Goal: Transaction & Acquisition: Purchase product/service

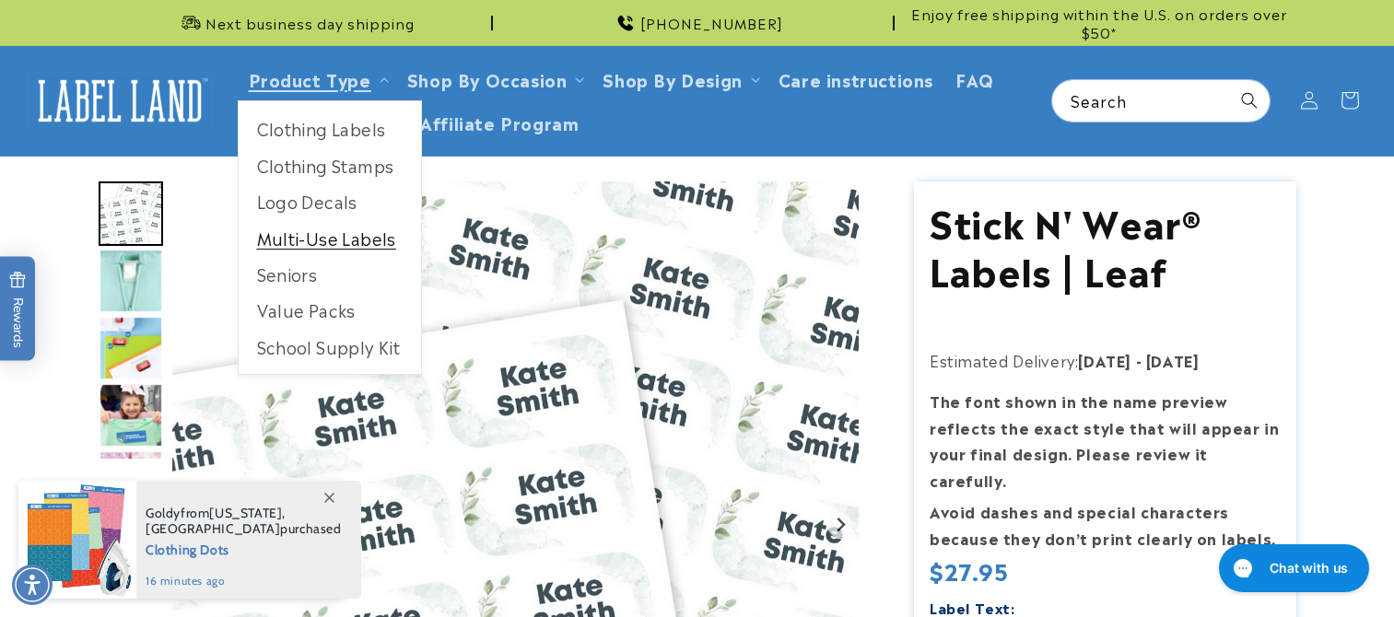
click at [350, 240] on link "Multi-Use Labels" at bounding box center [330, 238] width 182 height 36
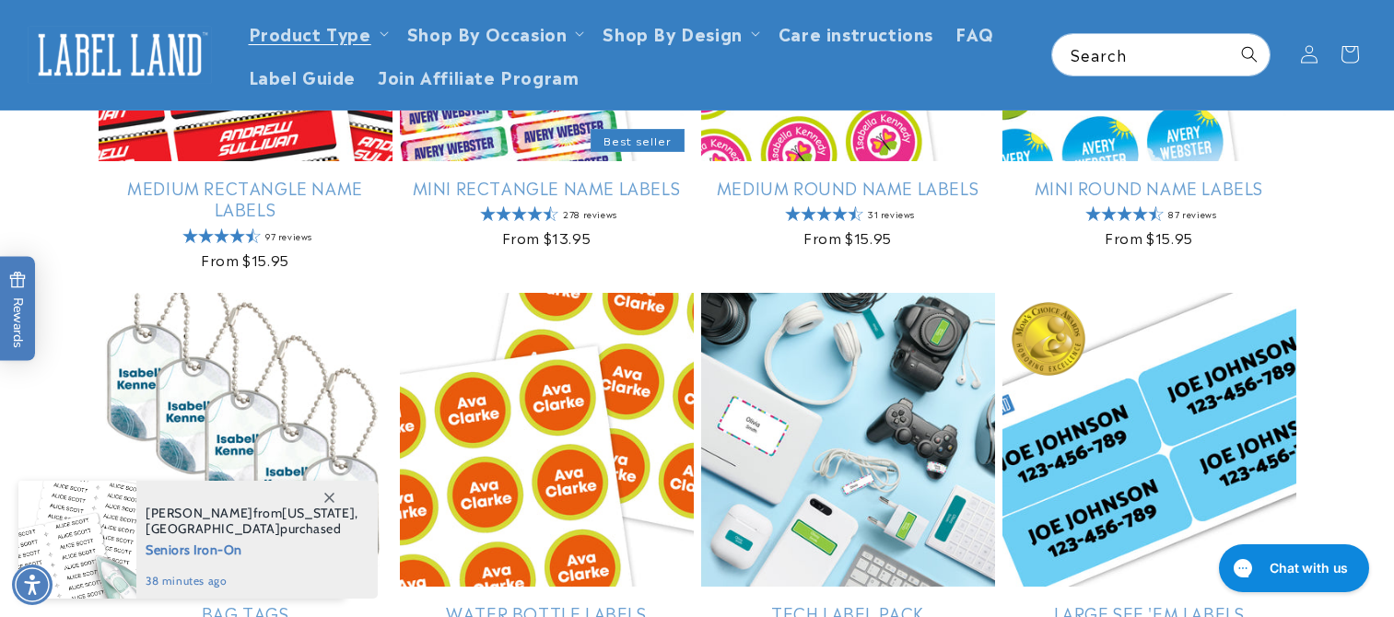
scroll to position [553, 0]
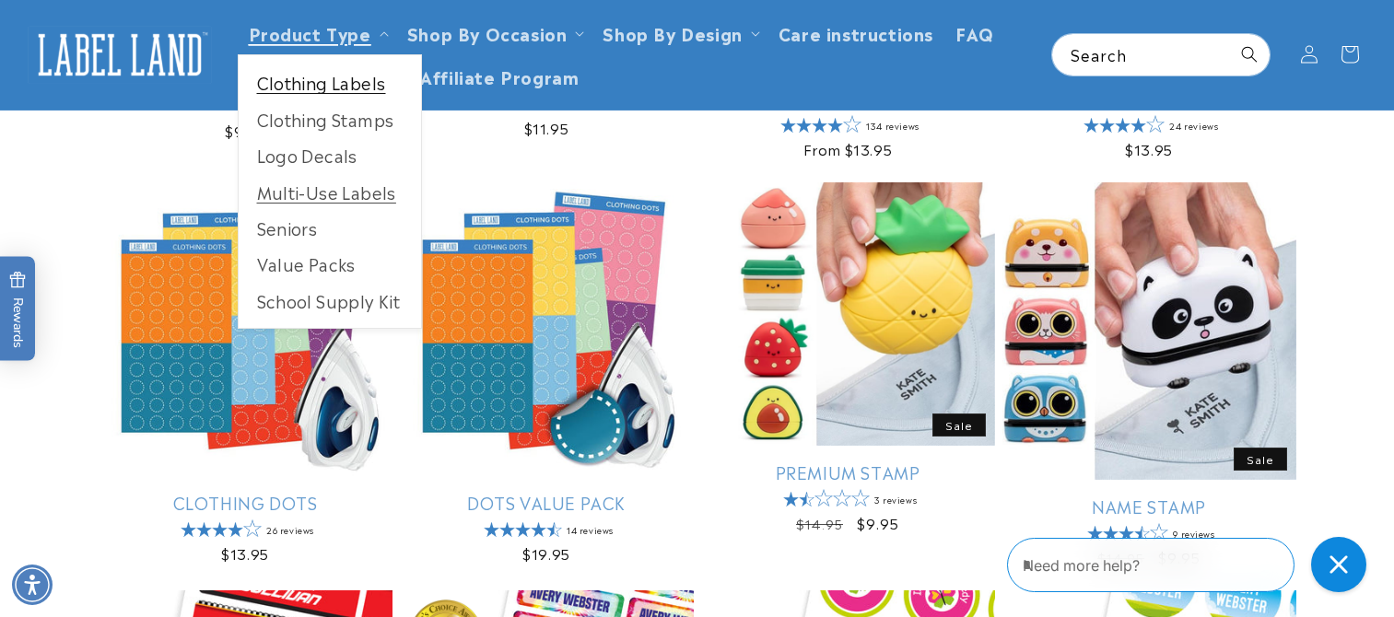
click at [330, 90] on link "Clothing Labels" at bounding box center [330, 83] width 182 height 36
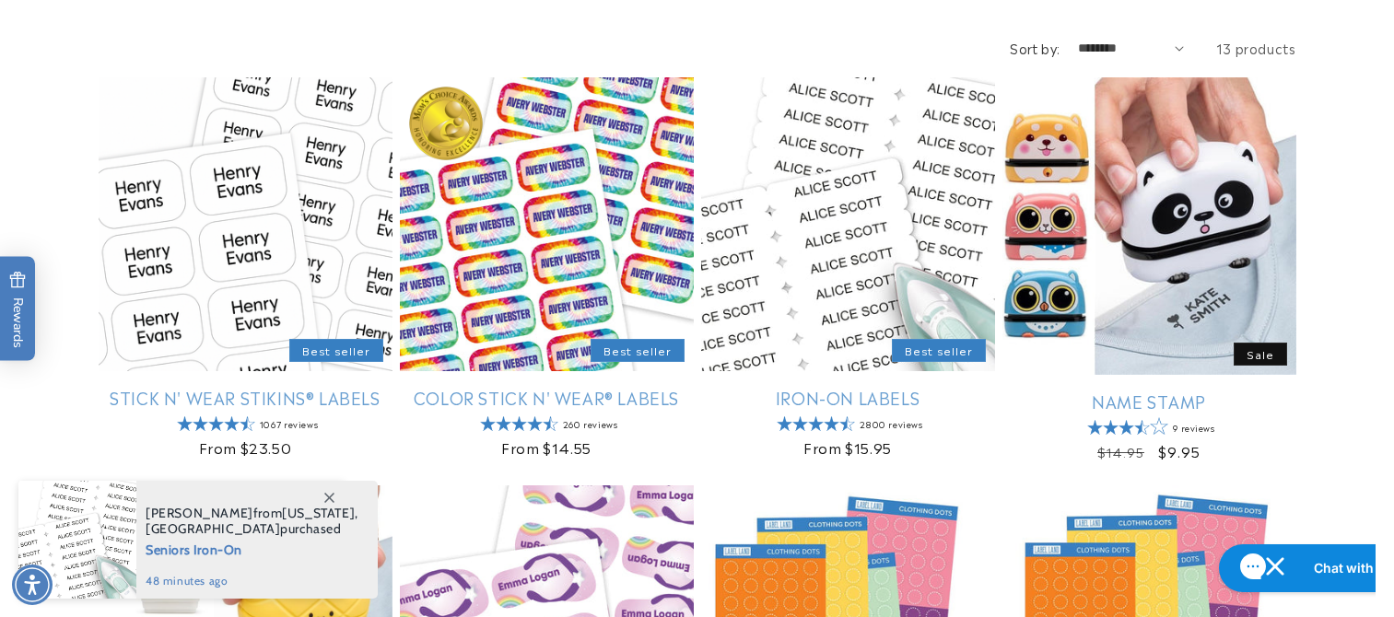
scroll to position [276, 0]
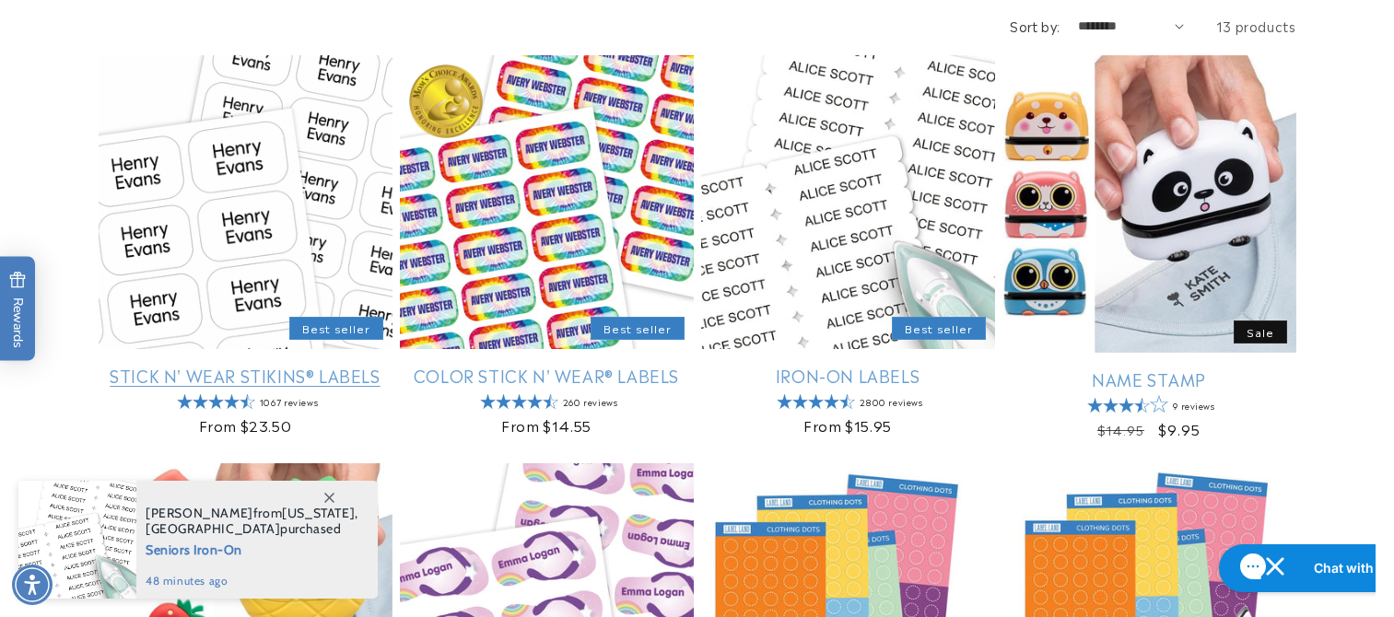
click at [263, 365] on link "Stick N' Wear Stikins® Labels" at bounding box center [246, 375] width 294 height 21
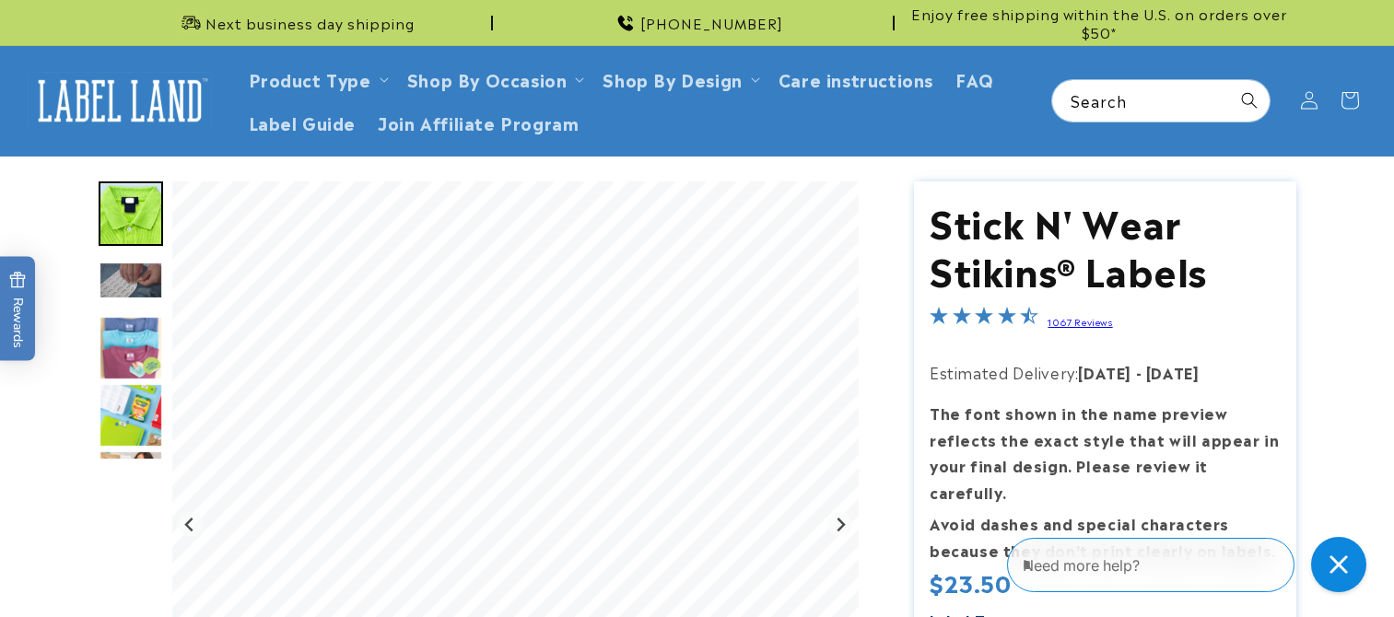
click at [147, 389] on img "Go to slide 5" at bounding box center [131, 415] width 65 height 65
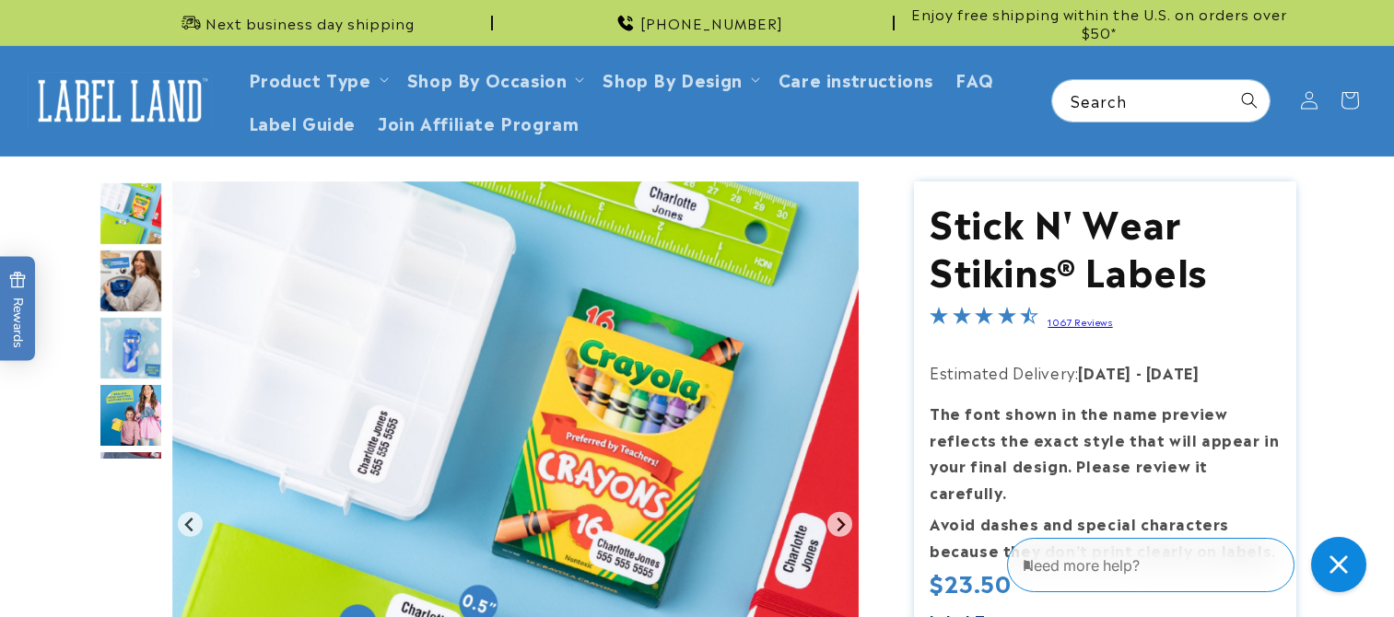
click at [147, 355] on img "Go to slide 7" at bounding box center [131, 348] width 65 height 65
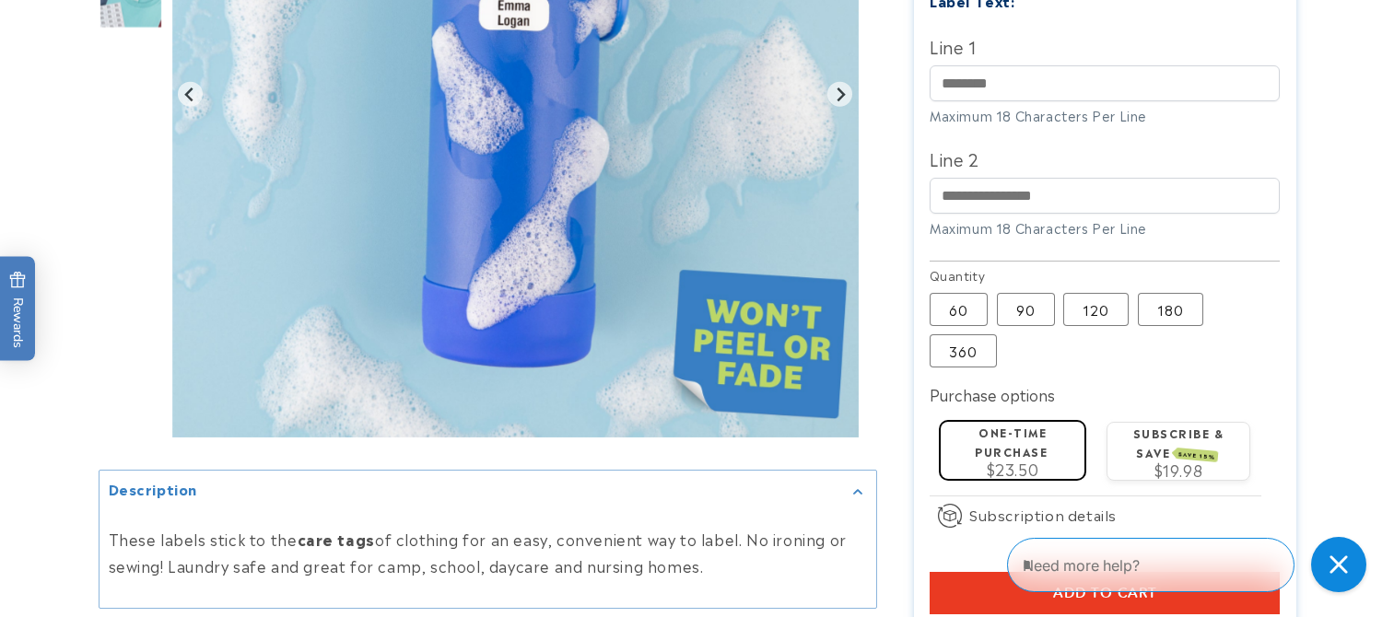
scroll to position [737, 0]
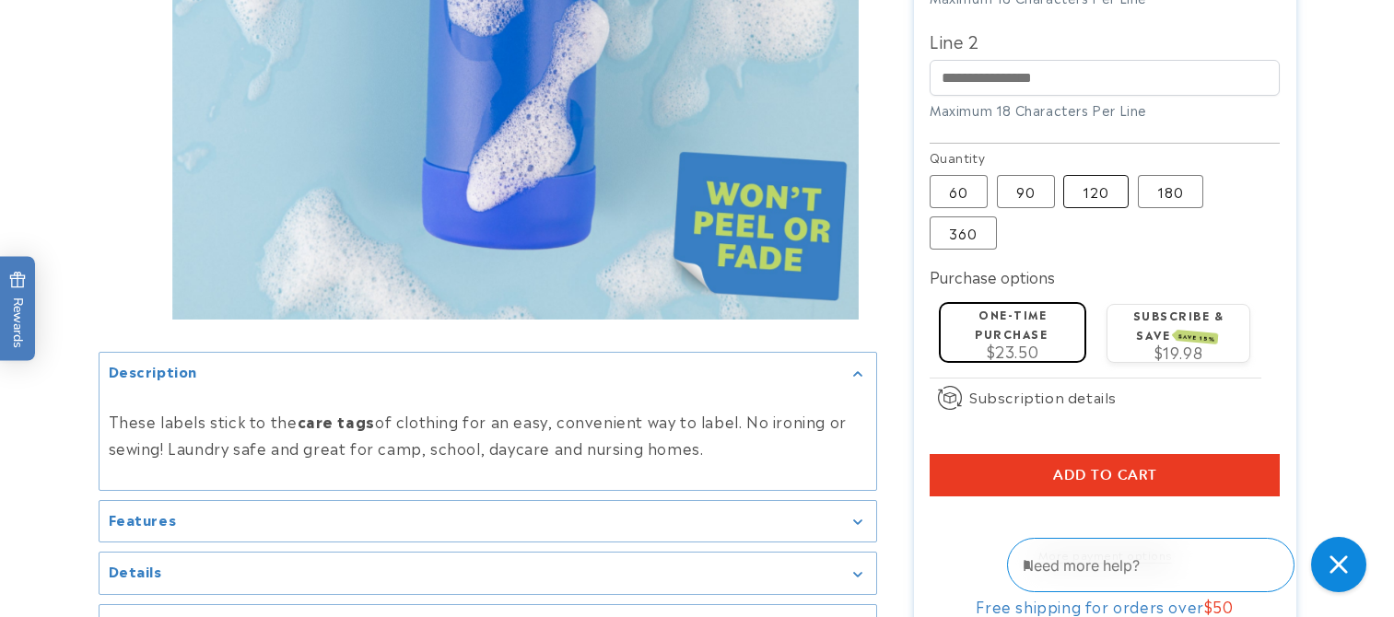
click at [1108, 175] on label "120 Variant sold out or unavailable" at bounding box center [1095, 191] width 65 height 33
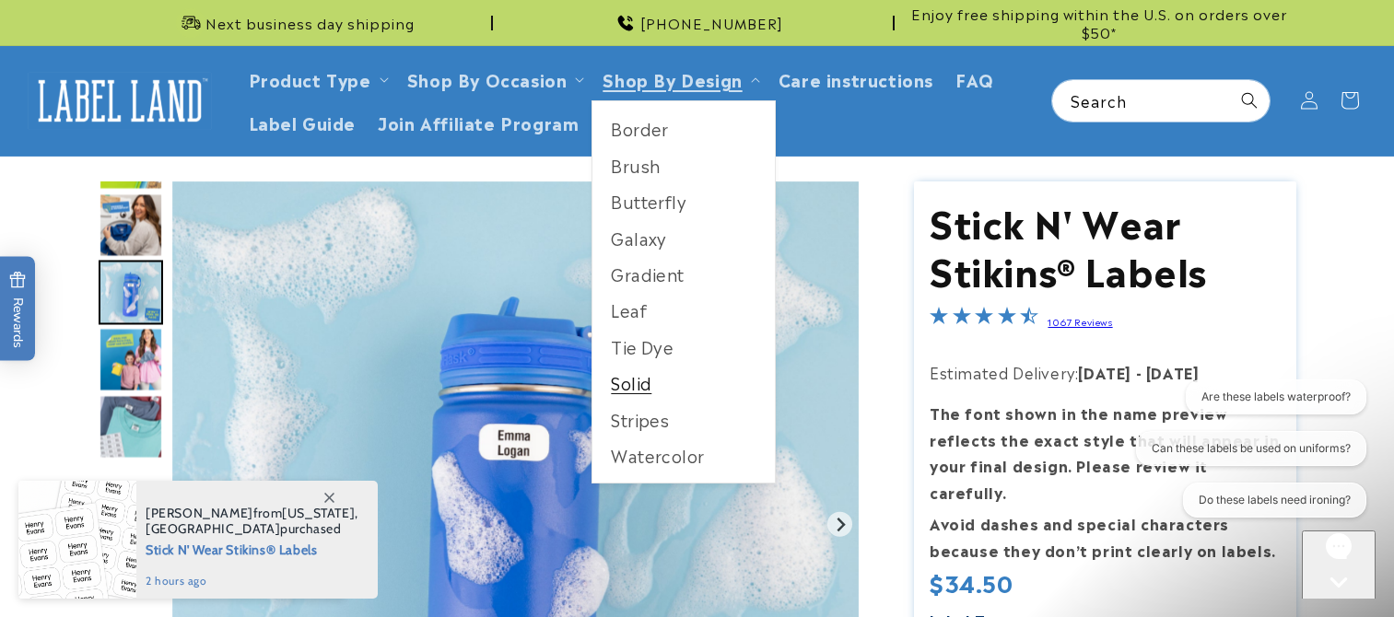
click at [642, 386] on link "Solid" at bounding box center [684, 383] width 182 height 36
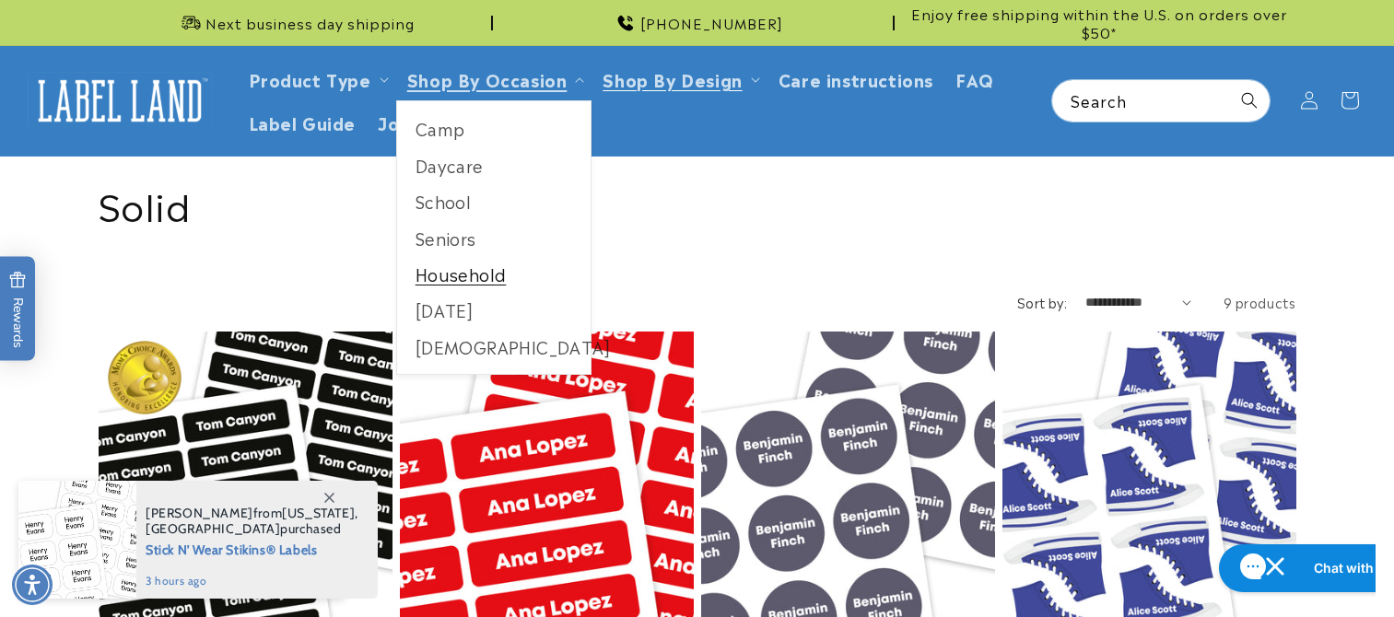
click at [476, 280] on link "Household" at bounding box center [494, 274] width 194 height 36
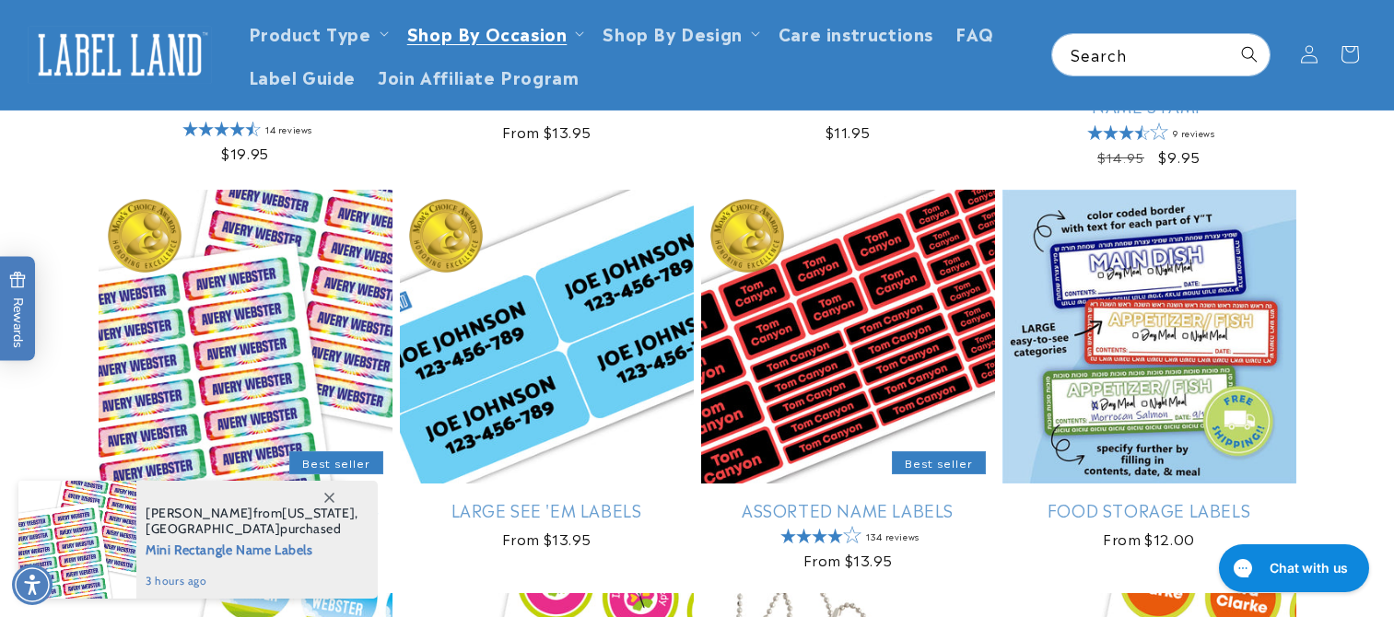
scroll to position [369, 0]
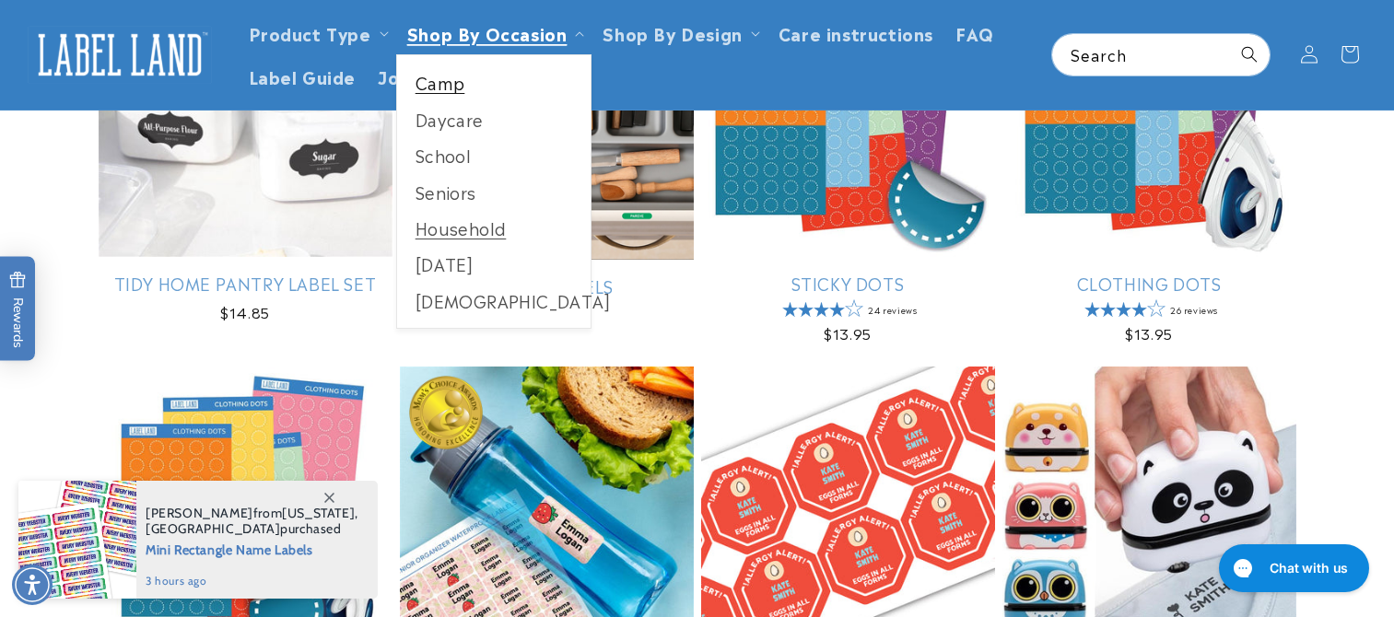
click at [436, 81] on link "Camp" at bounding box center [494, 83] width 194 height 36
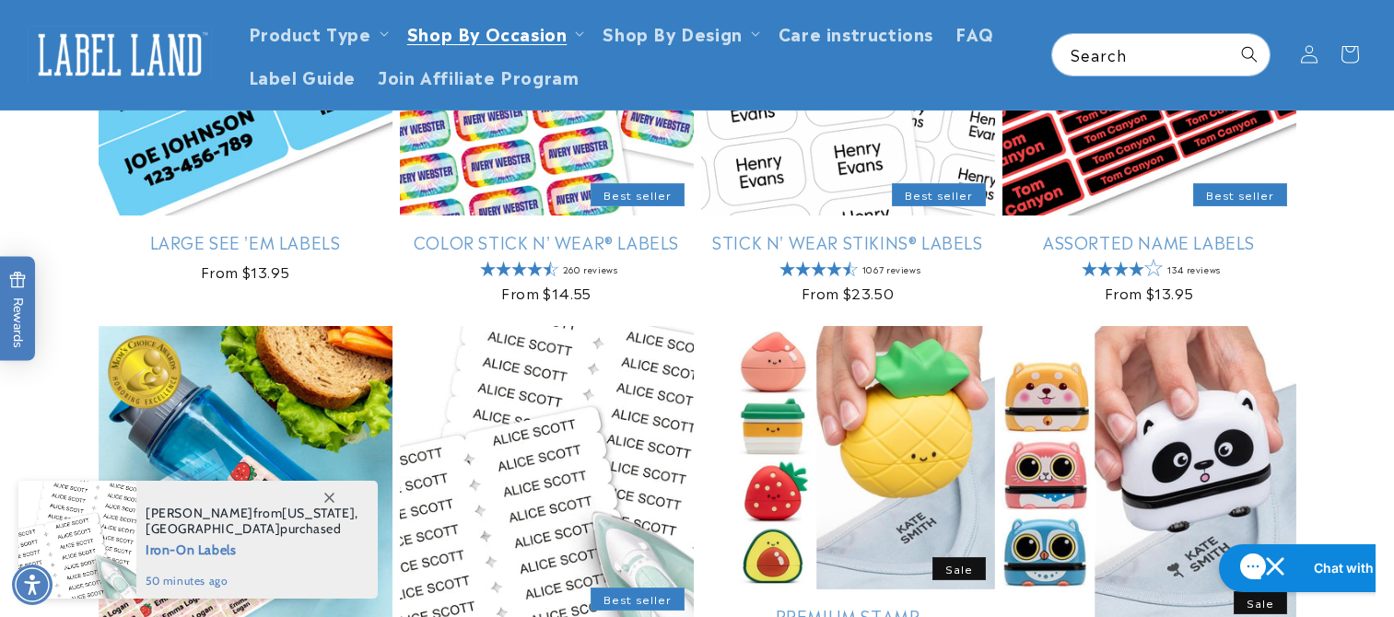
scroll to position [369, 0]
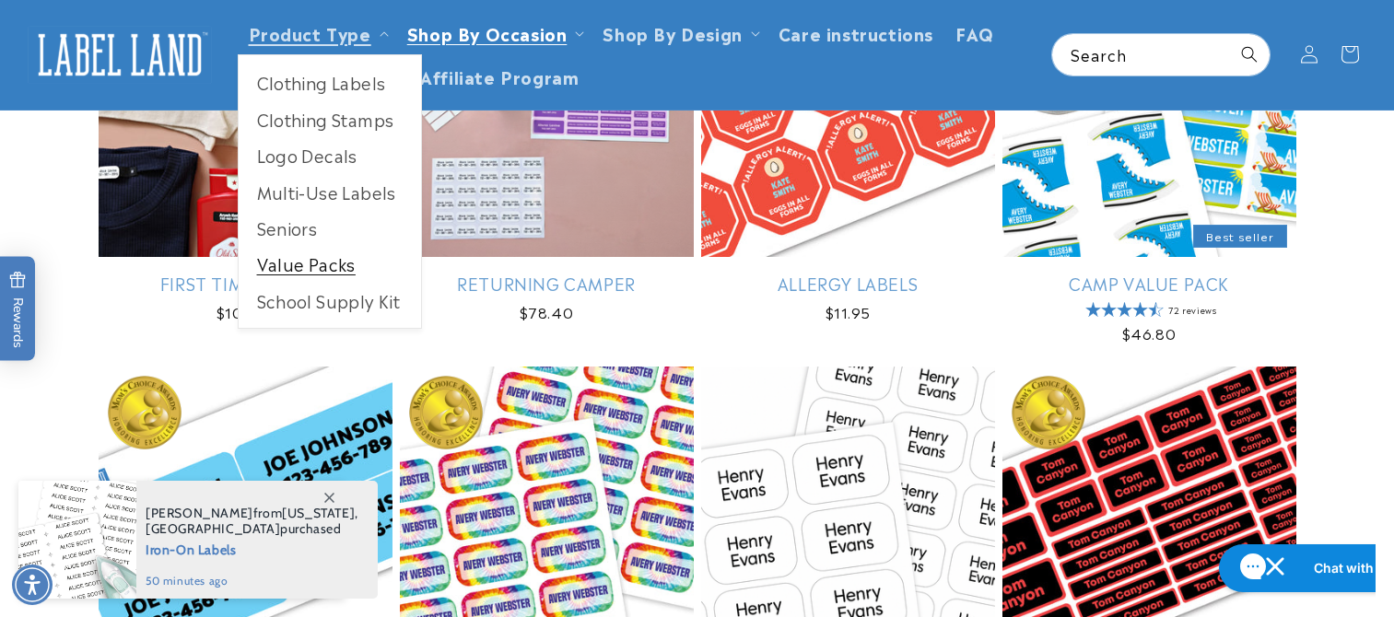
click at [323, 276] on link "Value Packs" at bounding box center [330, 264] width 182 height 36
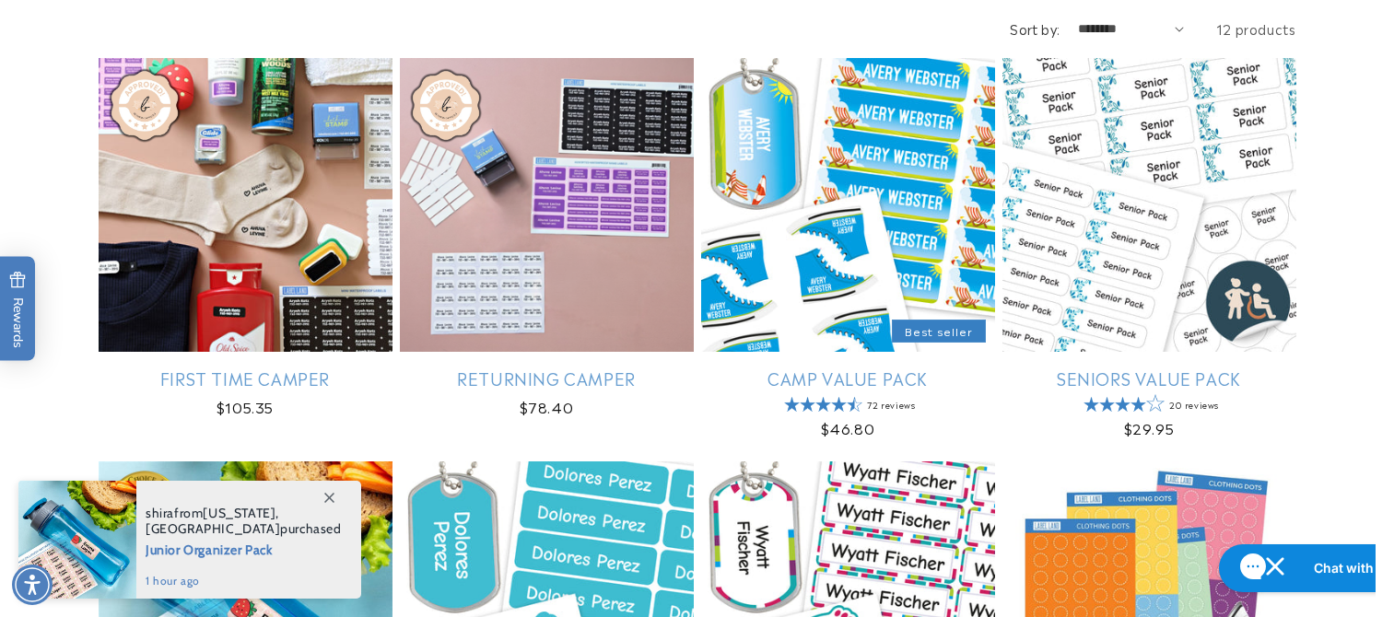
scroll to position [276, 0]
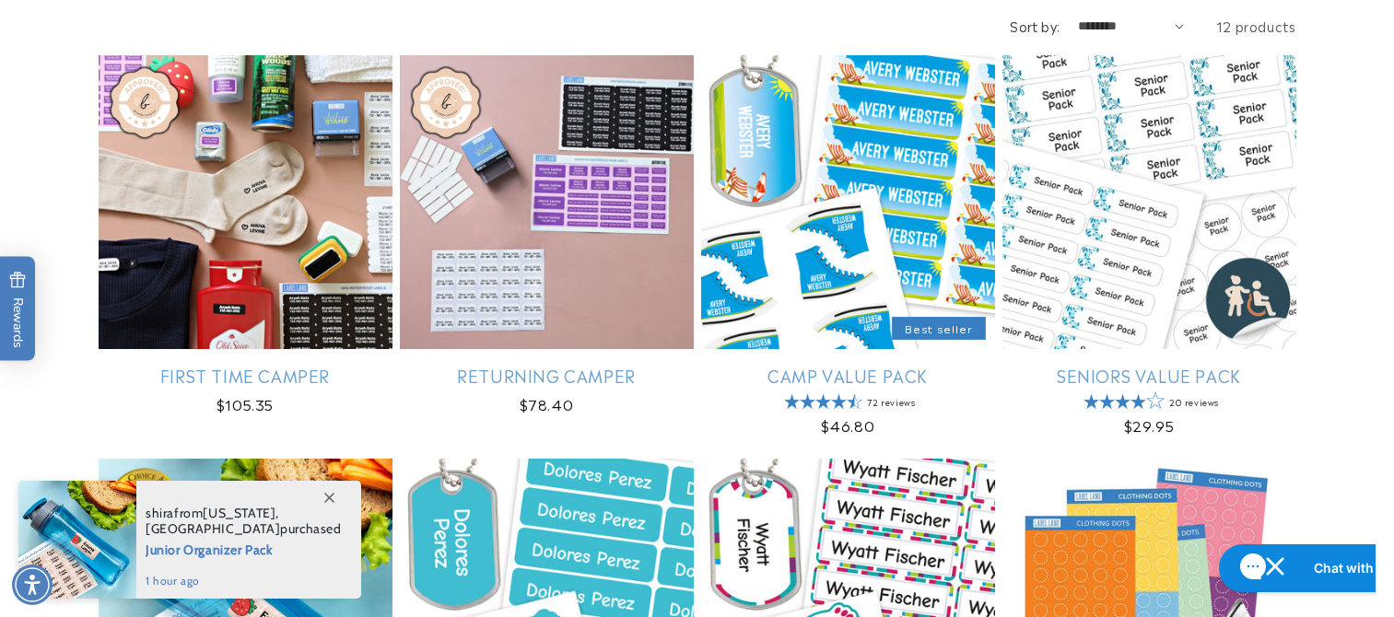
click at [565, 365] on link "Returning Camper" at bounding box center [547, 375] width 294 height 21
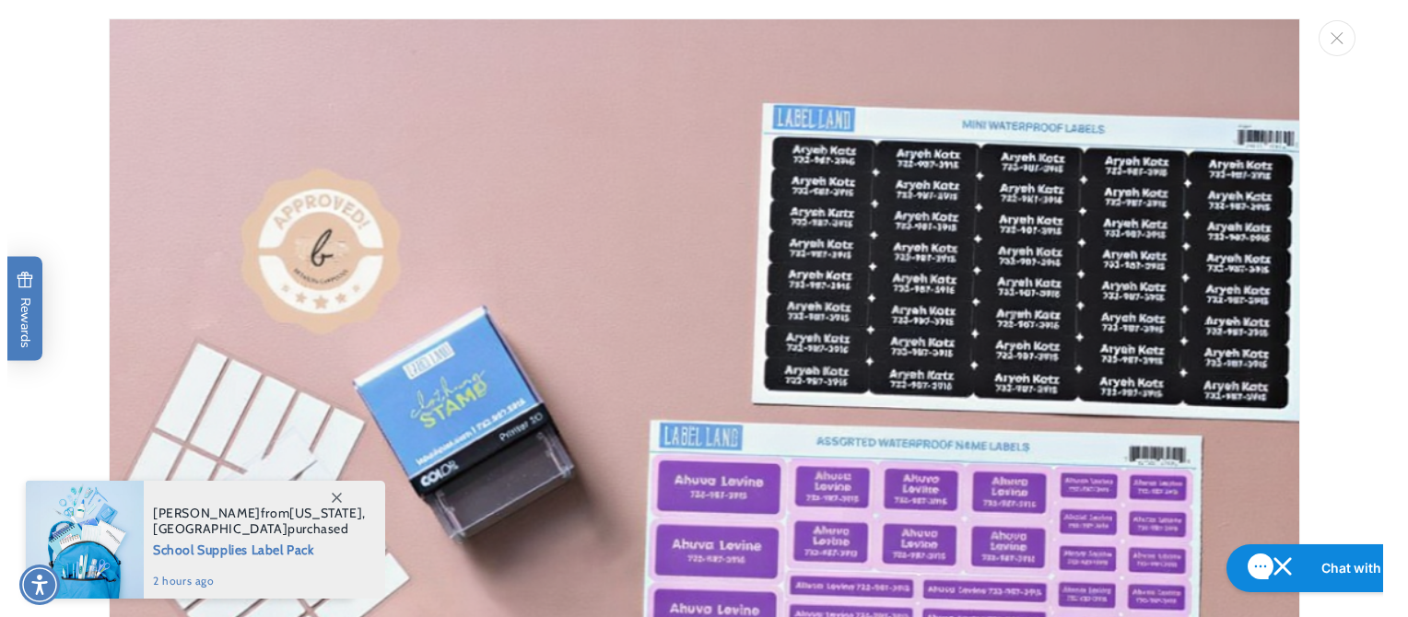
scroll to position [18, 0]
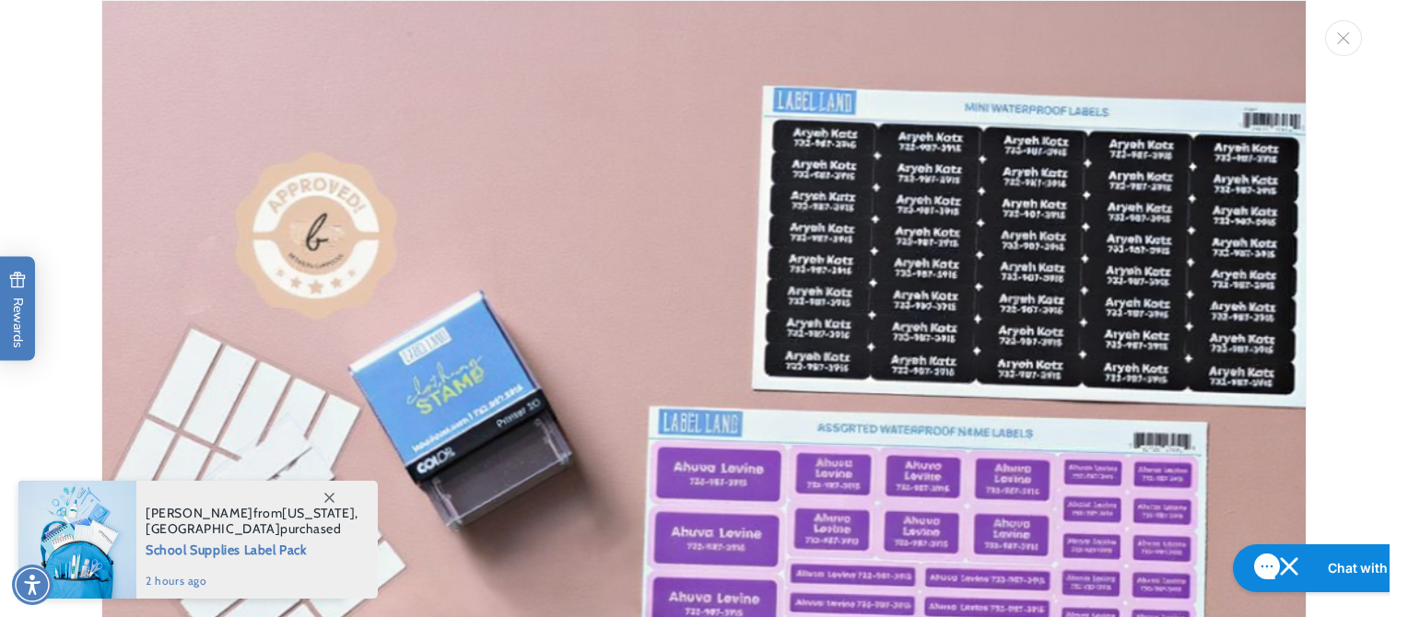
click at [817, 349] on img "Media gallery" at bounding box center [703, 602] width 1205 height 1205
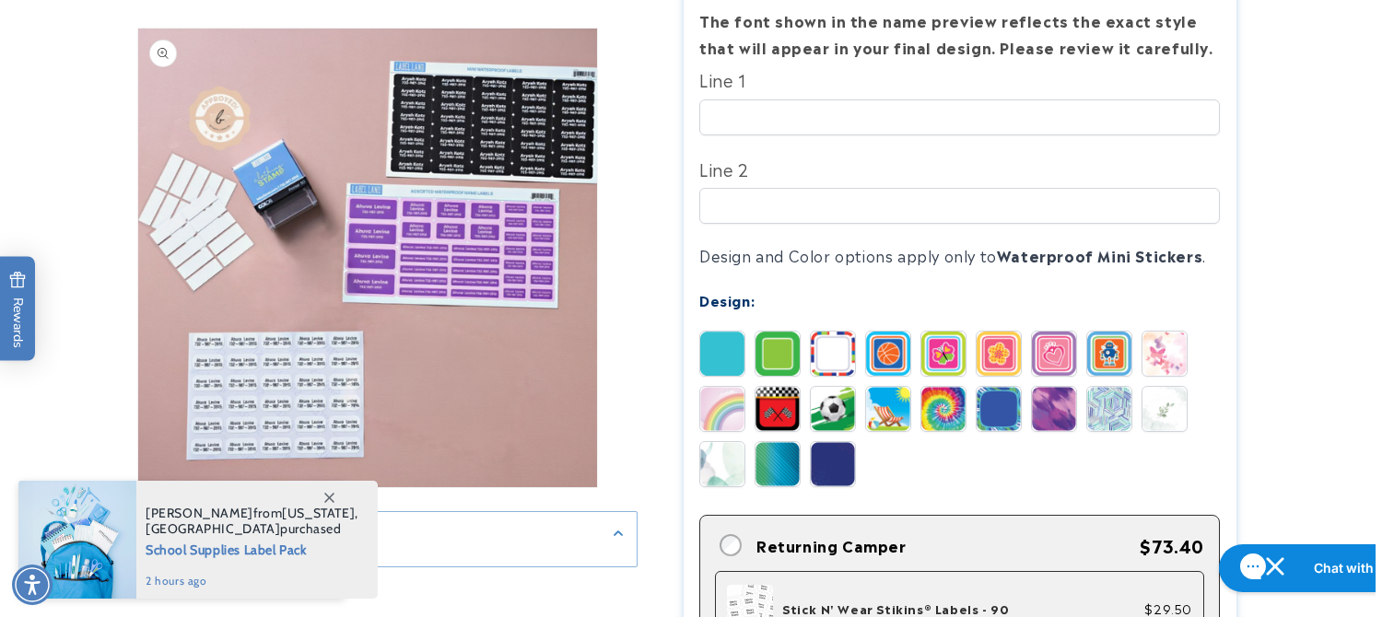
click at [138, 487] on button "Open media 1 in modal" at bounding box center [138, 487] width 0 height 0
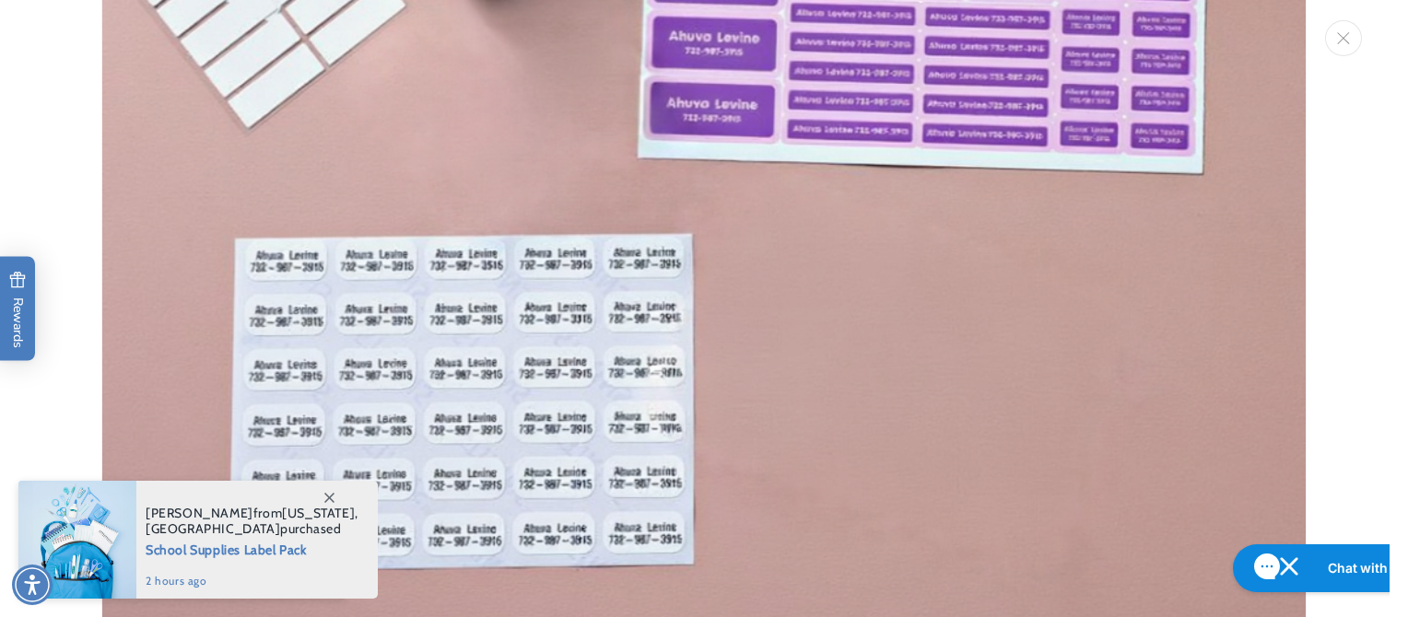
scroll to position [606, 0]
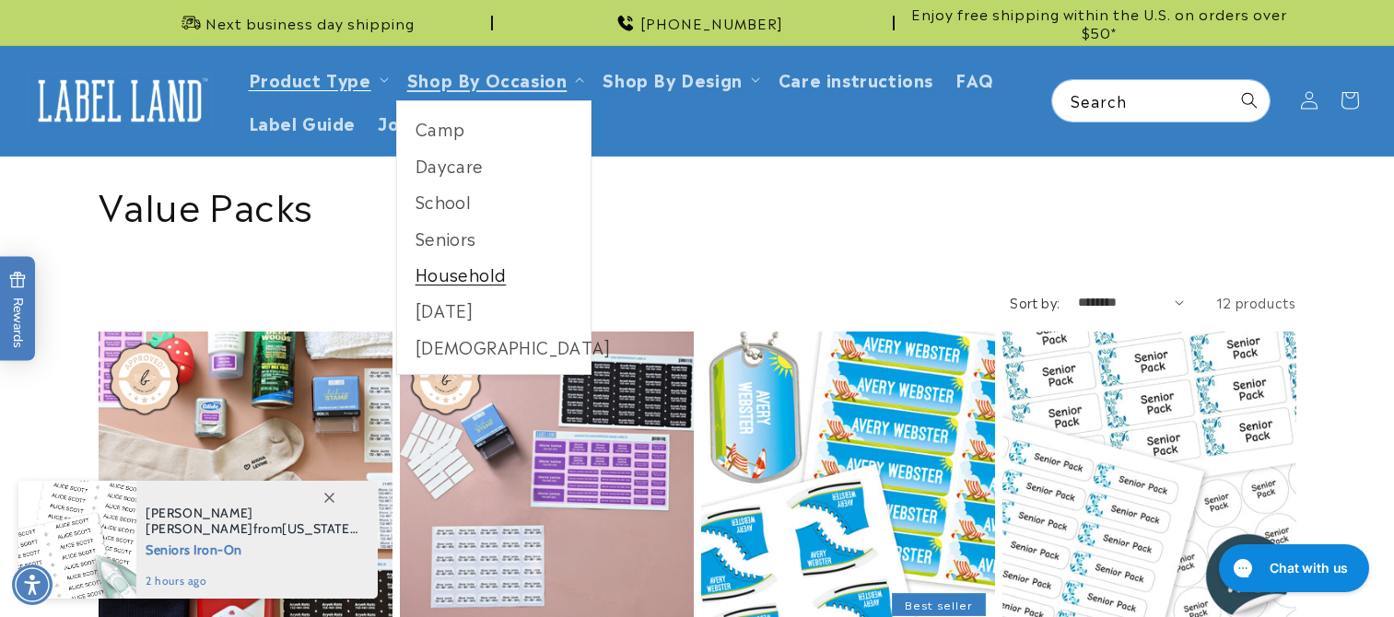
click at [470, 287] on link "Household" at bounding box center [494, 274] width 194 height 36
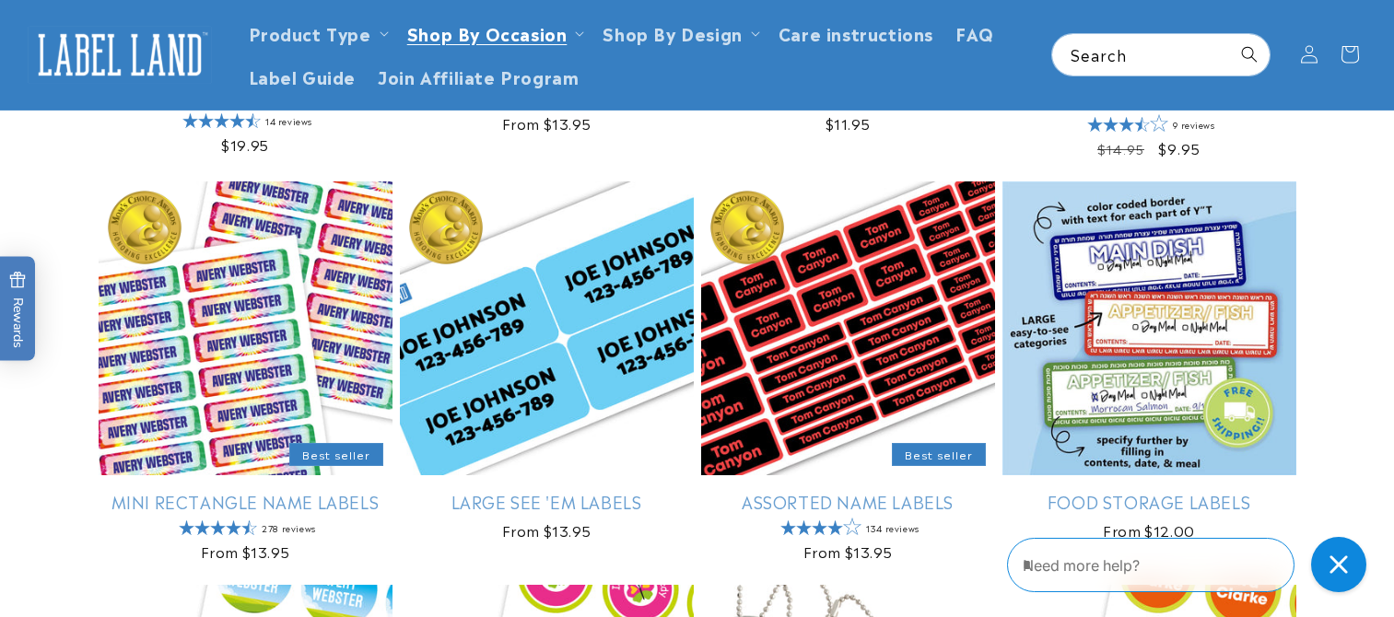
scroll to position [922, 0]
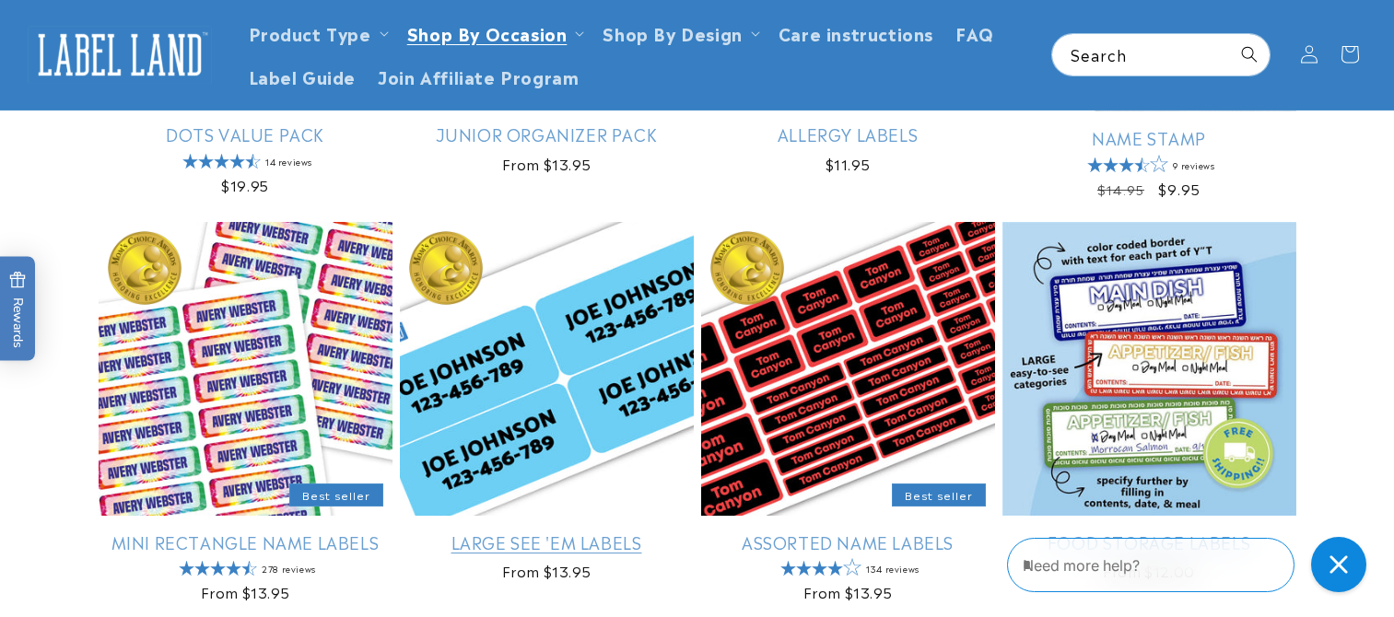
click at [593, 532] on link "Large See 'em Labels" at bounding box center [547, 542] width 294 height 21
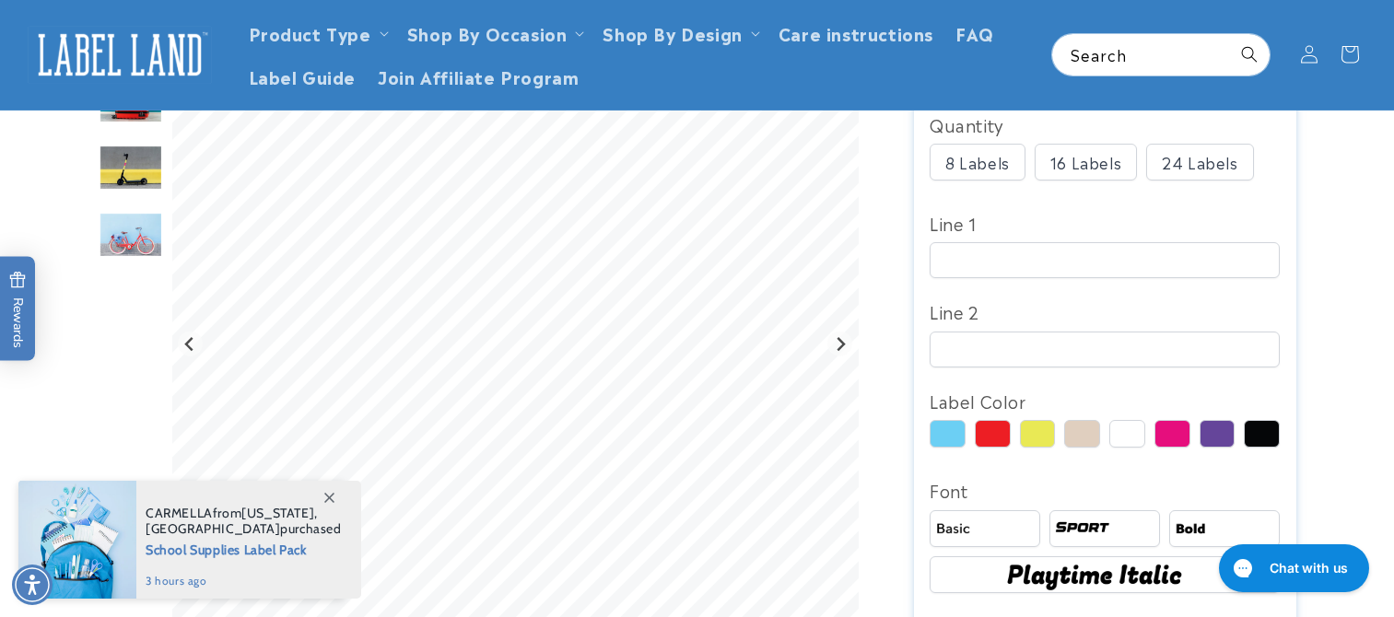
scroll to position [369, 0]
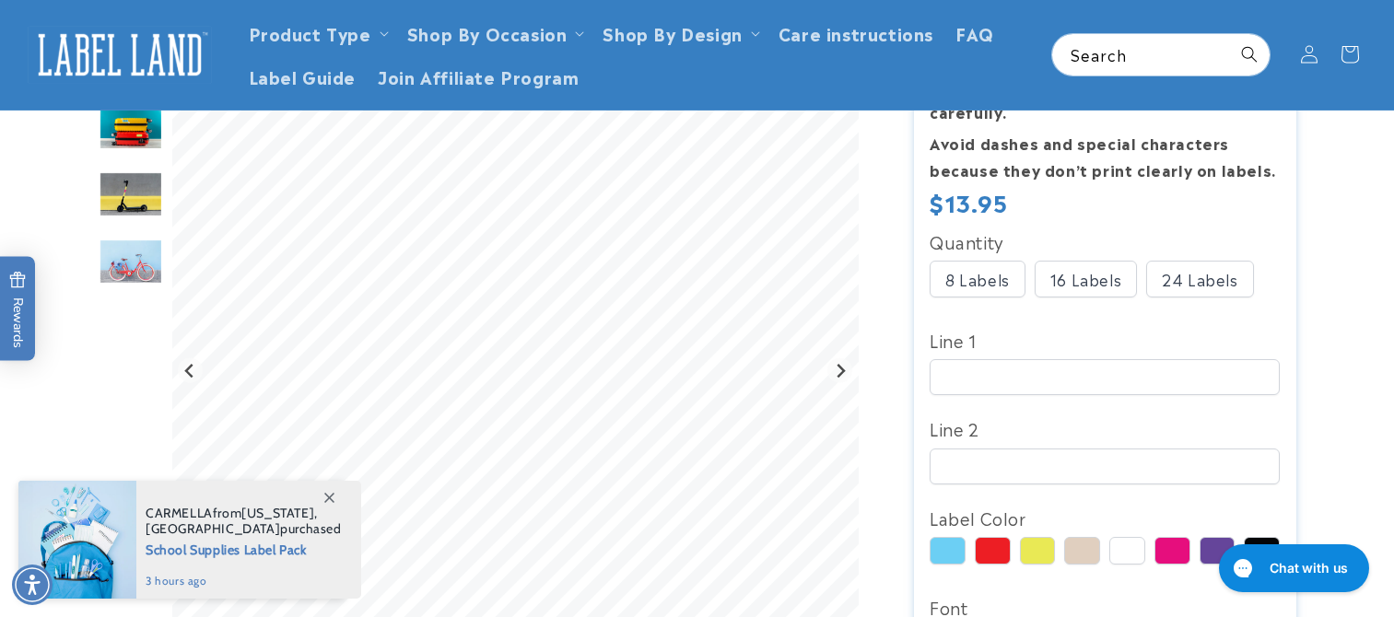
click at [151, 195] on img "Go to slide 3" at bounding box center [131, 194] width 65 height 47
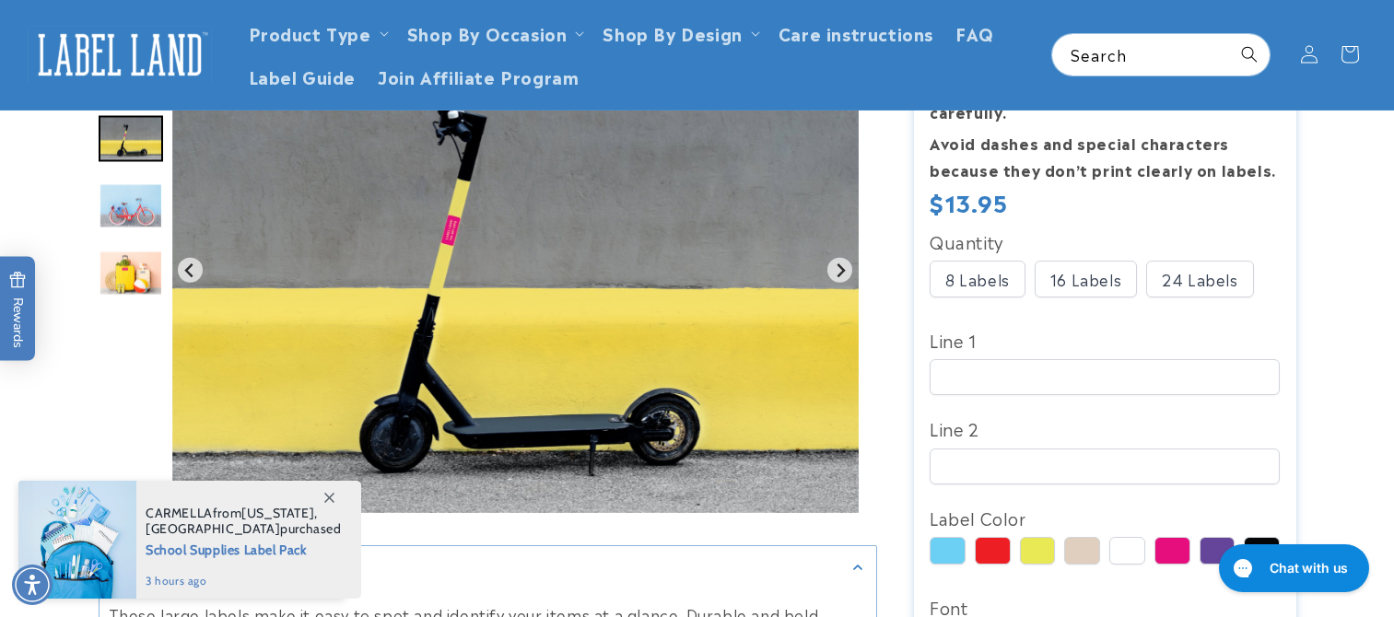
click at [138, 226] on img "Go to slide 4" at bounding box center [131, 205] width 65 height 47
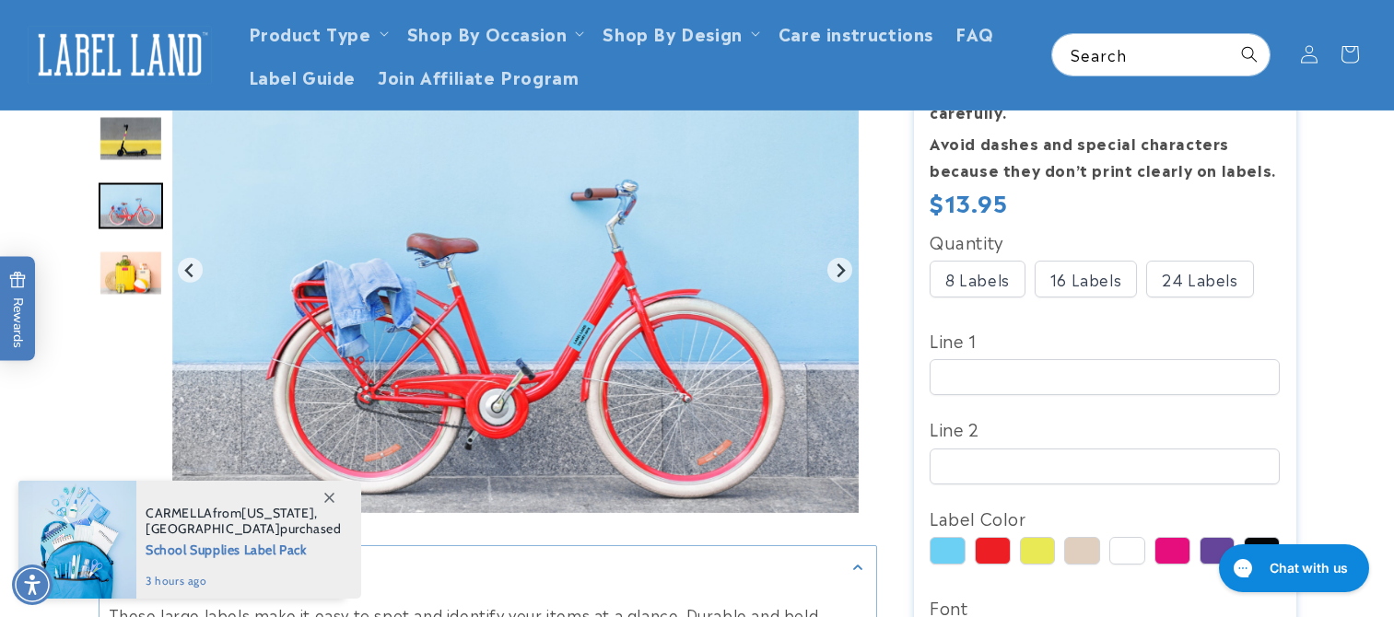
click at [140, 266] on img "Go to slide 5" at bounding box center [131, 273] width 65 height 47
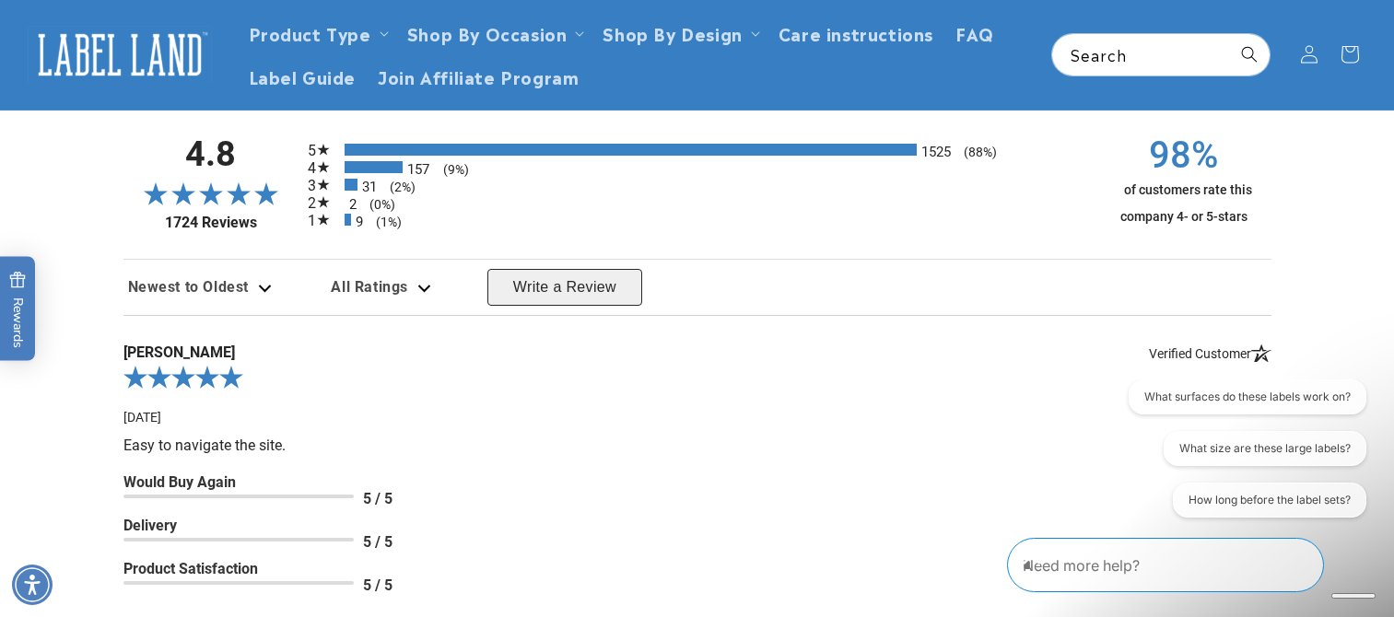
scroll to position [1935, 0]
